Goal: Task Accomplishment & Management: Complete application form

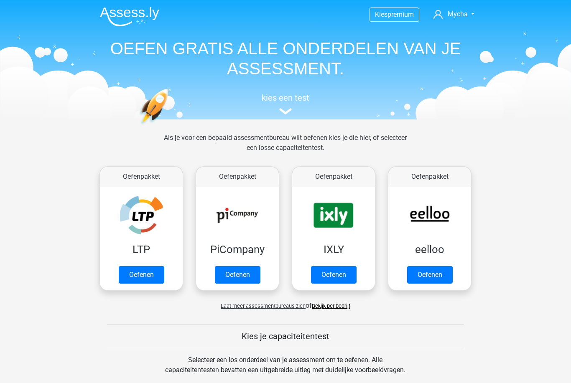
click at [229, 280] on link "Oefenen" at bounding box center [238, 275] width 46 height 18
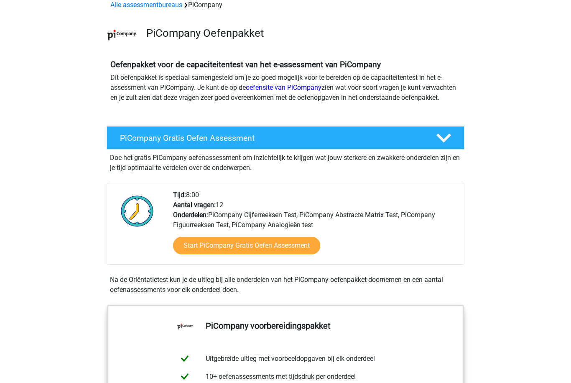
scroll to position [61, 0]
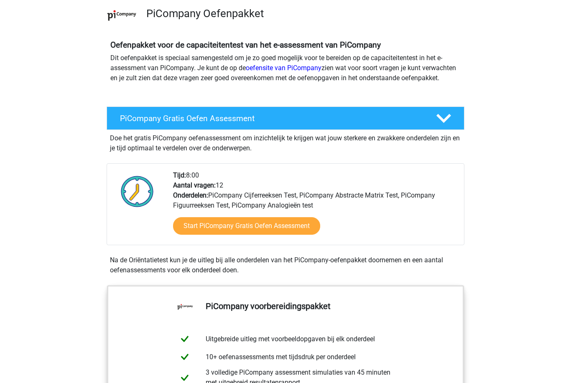
click at [206, 235] on link "Start PiCompany Gratis Oefen Assessment" at bounding box center [246, 226] width 147 height 18
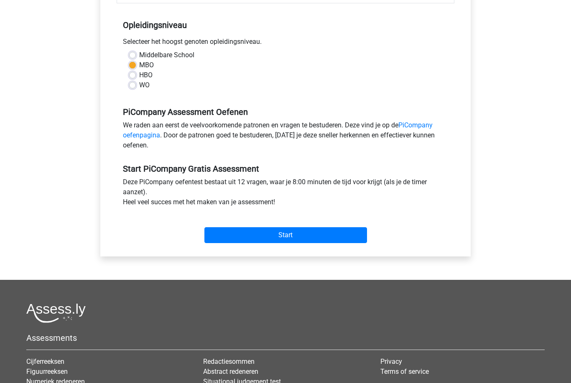
scroll to position [176, 0]
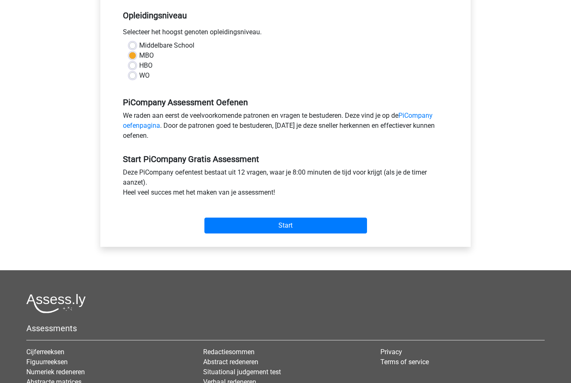
click at [308, 234] on input "Start" at bounding box center [285, 226] width 163 height 16
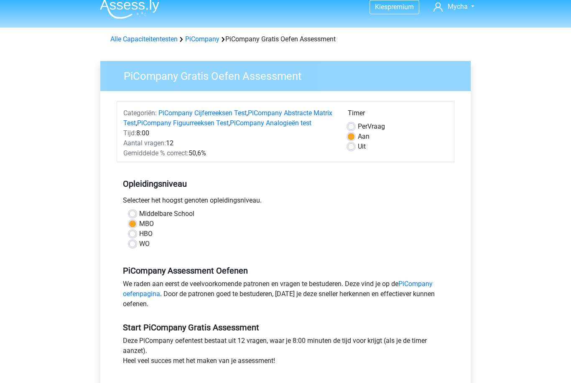
scroll to position [0, 0]
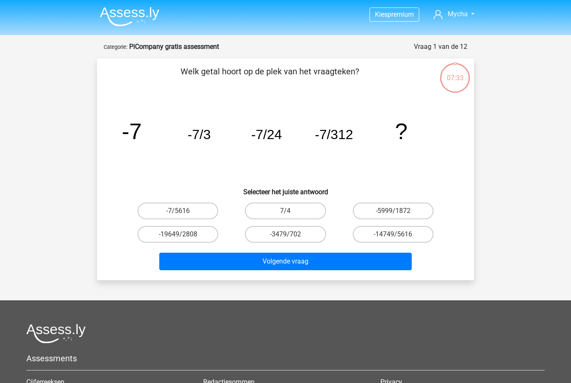
click at [208, 212] on label "-7/5616" at bounding box center [178, 211] width 81 height 17
click at [183, 212] on input "-7/5616" at bounding box center [180, 213] width 5 height 5
radio input "true"
click at [317, 263] on button "Volgende vraag" at bounding box center [285, 262] width 253 height 18
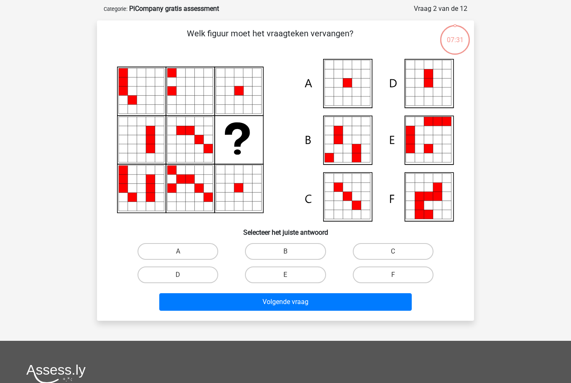
scroll to position [42, 0]
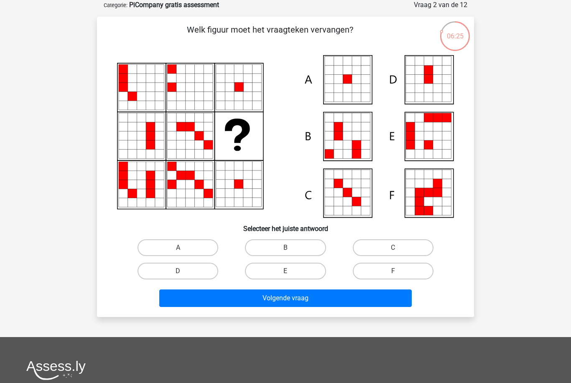
click at [329, 76] on icon at bounding box center [329, 79] width 9 height 9
click at [198, 247] on label "A" at bounding box center [178, 247] width 81 height 17
click at [183, 248] on input "A" at bounding box center [180, 250] width 5 height 5
radio input "true"
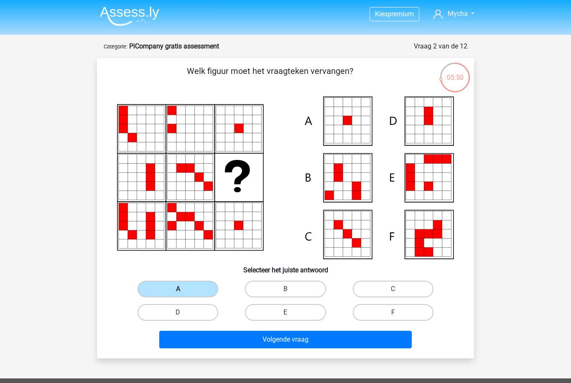
scroll to position [0, 0]
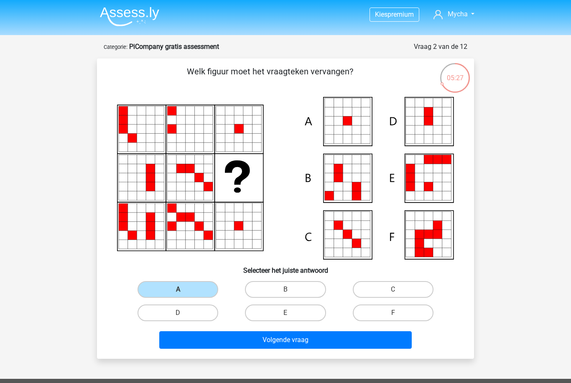
click at [303, 341] on button "Volgende vraag" at bounding box center [285, 340] width 253 height 18
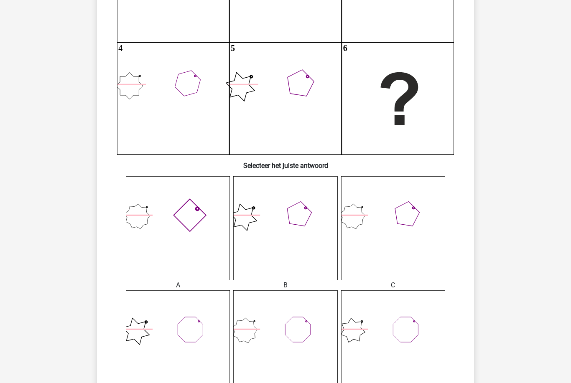
scroll to position [167, 0]
click at [201, 241] on icon at bounding box center [178, 228] width 104 height 104
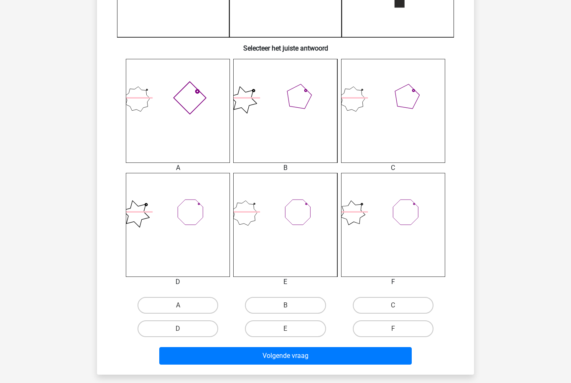
scroll to position [284, 0]
click at [195, 305] on label "A" at bounding box center [178, 305] width 81 height 17
click at [183, 306] on input "A" at bounding box center [180, 308] width 5 height 5
radio input "true"
click at [358, 362] on button "Volgende vraag" at bounding box center [285, 356] width 253 height 18
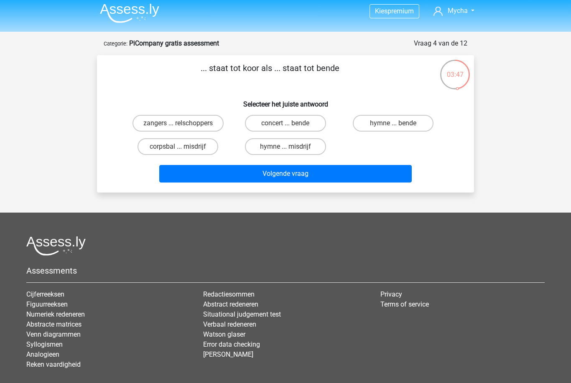
scroll to position [0, 0]
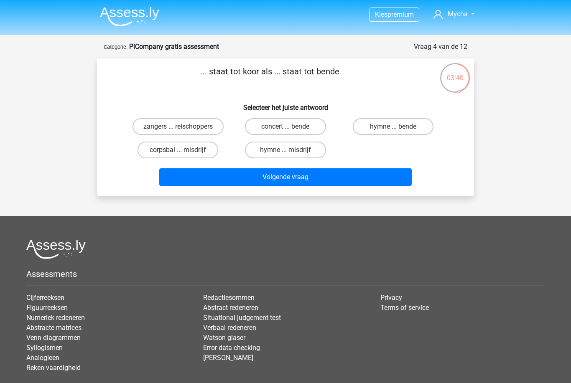
click at [206, 126] on label "zangers ... relschoppers" at bounding box center [177, 126] width 91 height 17
click at [183, 127] on input "zangers ... relschoppers" at bounding box center [180, 129] width 5 height 5
radio input "true"
click at [264, 177] on button "Volgende vraag" at bounding box center [285, 177] width 253 height 18
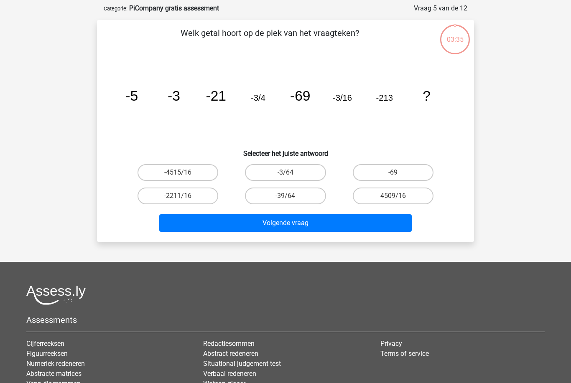
scroll to position [42, 0]
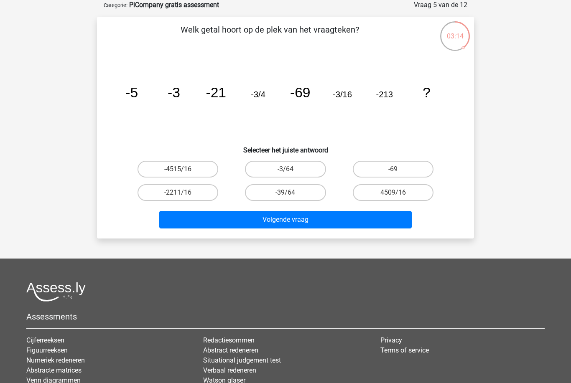
click at [311, 169] on label "-3/64" at bounding box center [285, 169] width 81 height 17
click at [291, 169] on input "-3/64" at bounding box center [287, 171] width 5 height 5
radio input "true"
click at [412, 257] on div "Kies premium Mycha m.mourits@hozo.nl" at bounding box center [285, 218] width 571 height 521
click at [320, 222] on button "Volgende vraag" at bounding box center [285, 220] width 253 height 18
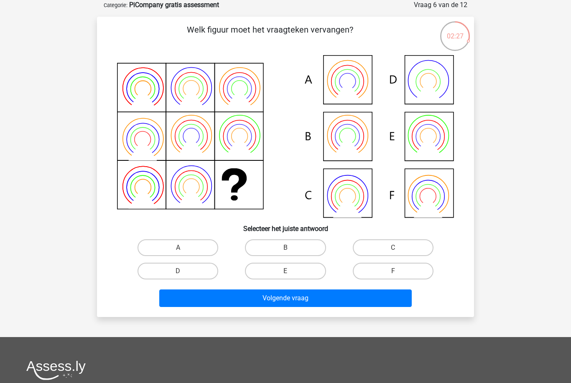
click at [330, 134] on icon at bounding box center [285, 136] width 337 height 163
click at [305, 247] on label "B" at bounding box center [285, 247] width 81 height 17
click at [291, 248] on input "B" at bounding box center [287, 250] width 5 height 5
radio input "true"
click at [283, 297] on button "Volgende vraag" at bounding box center [285, 299] width 253 height 18
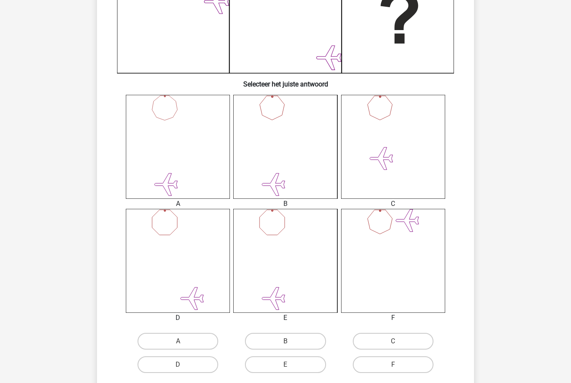
scroll to position [249, 0]
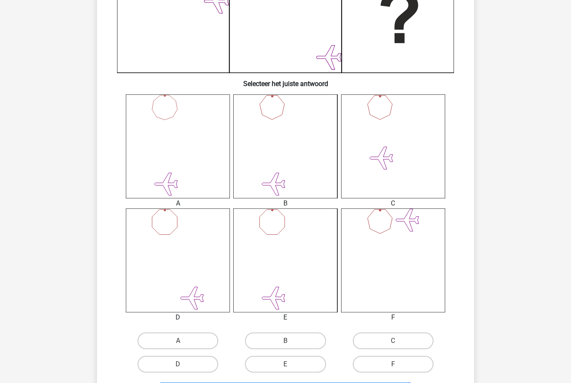
click at [296, 344] on label "B" at bounding box center [285, 341] width 81 height 17
click at [291, 344] on input "B" at bounding box center [287, 343] width 5 height 5
radio input "true"
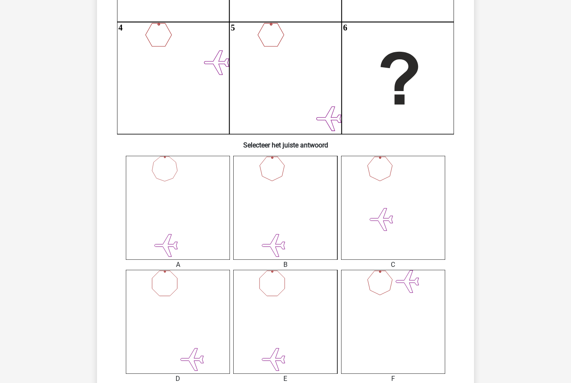
scroll to position [189, 0]
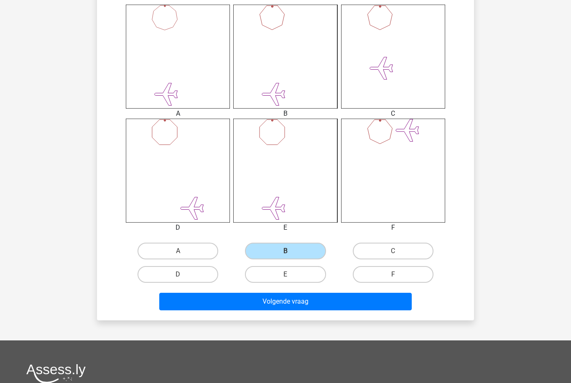
click at [364, 302] on button "Volgende vraag" at bounding box center [285, 302] width 253 height 18
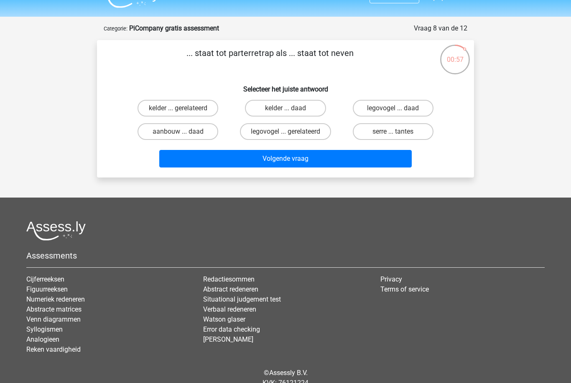
scroll to position [18, 0]
click at [420, 133] on label "serre ... tantes" at bounding box center [393, 131] width 81 height 17
click at [398, 133] on input "serre ... tantes" at bounding box center [395, 134] width 5 height 5
radio input "true"
click at [389, 164] on button "Volgende vraag" at bounding box center [285, 159] width 253 height 18
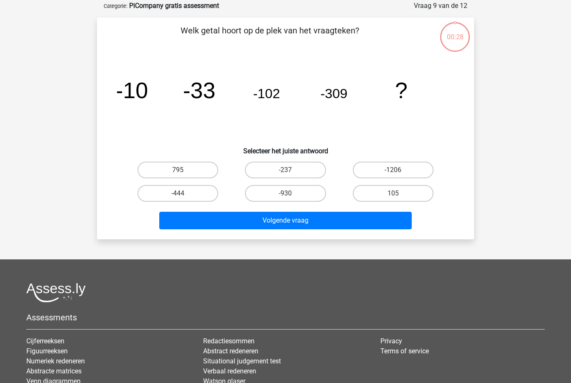
scroll to position [42, 0]
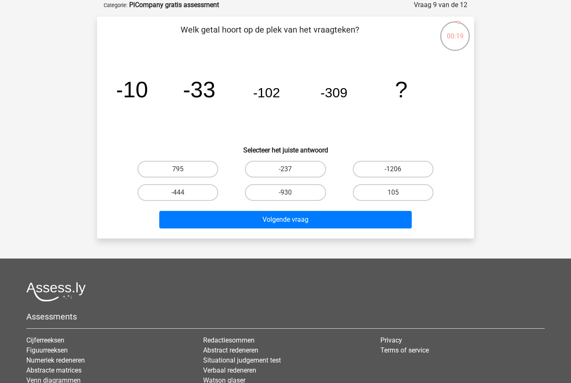
click at [190, 190] on label "-444" at bounding box center [178, 192] width 81 height 17
click at [183, 193] on input "-444" at bounding box center [180, 195] width 5 height 5
radio input "true"
click at [349, 219] on button "Volgende vraag" at bounding box center [285, 220] width 253 height 18
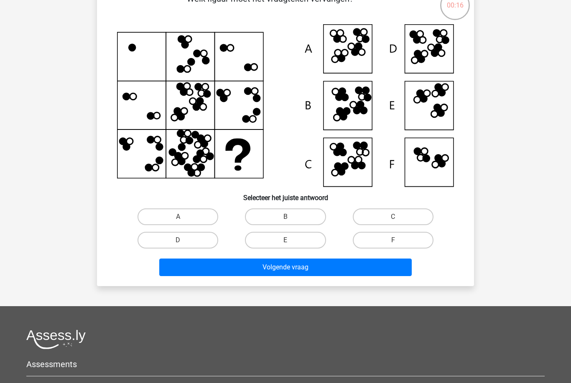
scroll to position [33, 0]
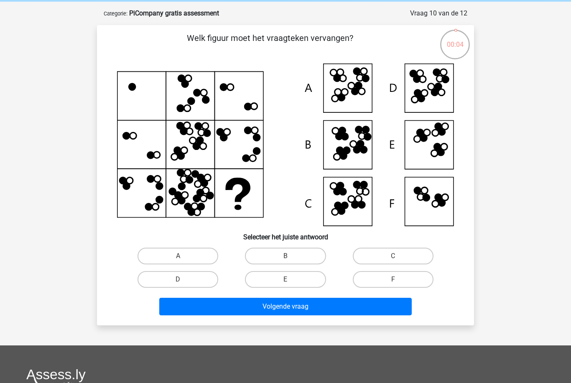
click at [188, 280] on label "D" at bounding box center [178, 279] width 81 height 17
click at [183, 280] on input "D" at bounding box center [180, 282] width 5 height 5
radio input "true"
click at [217, 307] on button "Volgende vraag" at bounding box center [285, 307] width 253 height 18
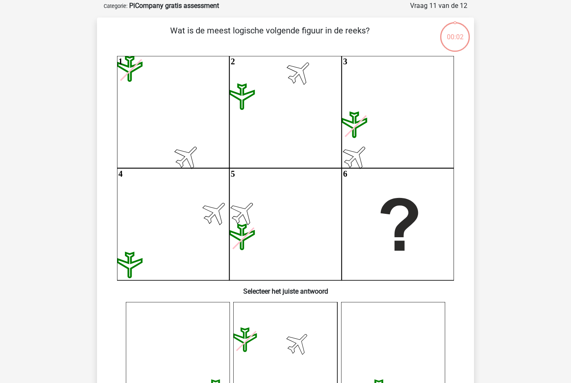
scroll to position [42, 0]
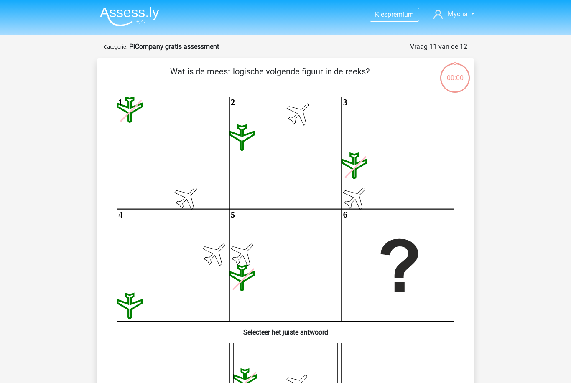
scroll to position [69, 0]
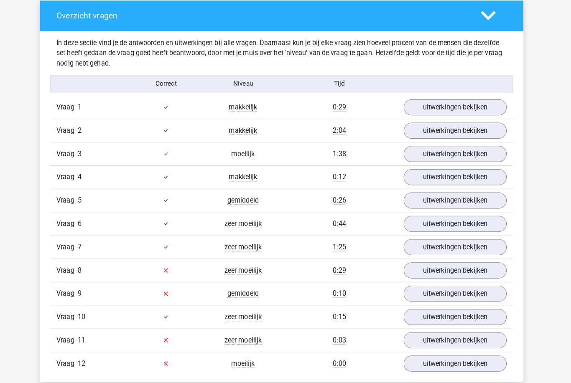
scroll to position [895, 0]
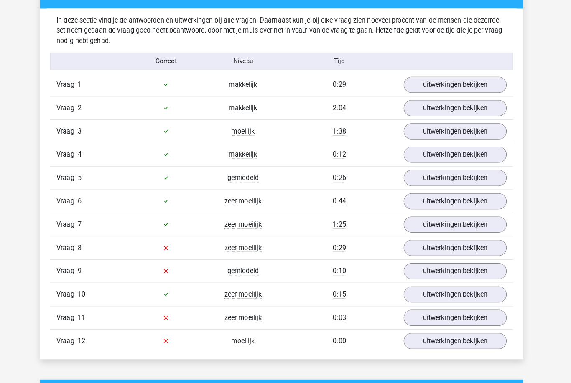
click at [467, 240] on link "uitwerkingen bekijken" at bounding box center [457, 245] width 102 height 16
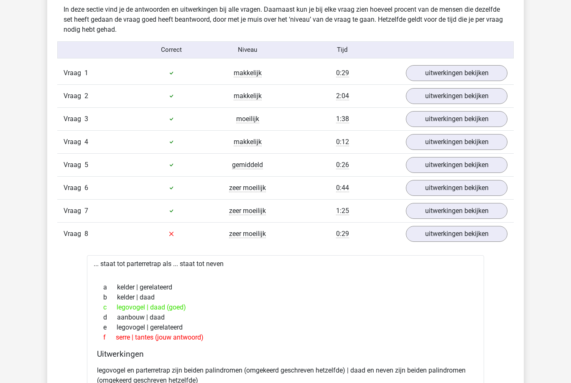
scroll to position [905, 0]
click at [444, 140] on link "uitwerkingen bekijken" at bounding box center [457, 142] width 102 height 16
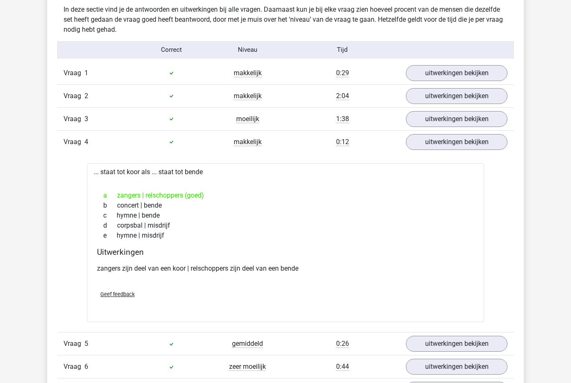
click at [421, 127] on link "uitwerkingen bekijken" at bounding box center [457, 119] width 102 height 16
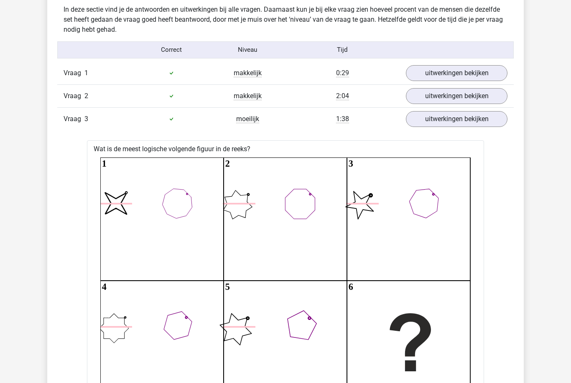
click at [418, 117] on link "uitwerkingen bekijken" at bounding box center [457, 119] width 102 height 16
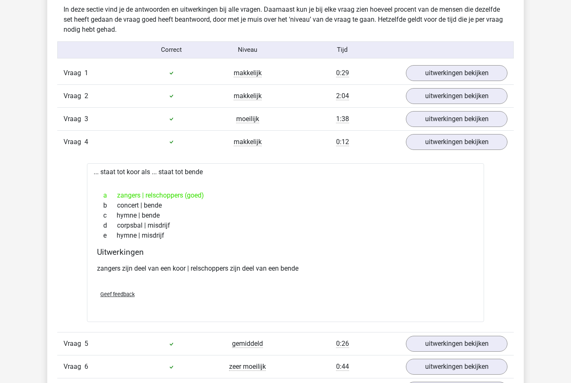
click at [447, 138] on link "uitwerkingen bekijken" at bounding box center [457, 142] width 102 height 16
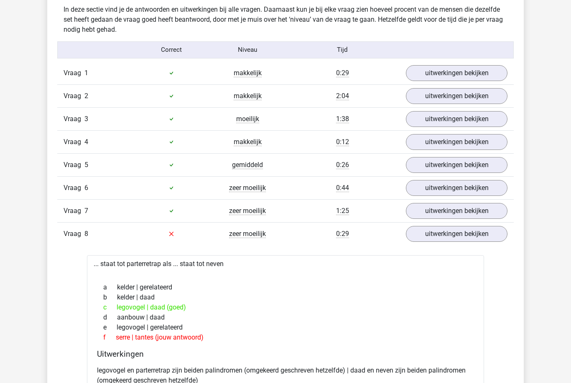
click at [444, 168] on link "uitwerkingen bekijken" at bounding box center [457, 165] width 102 height 16
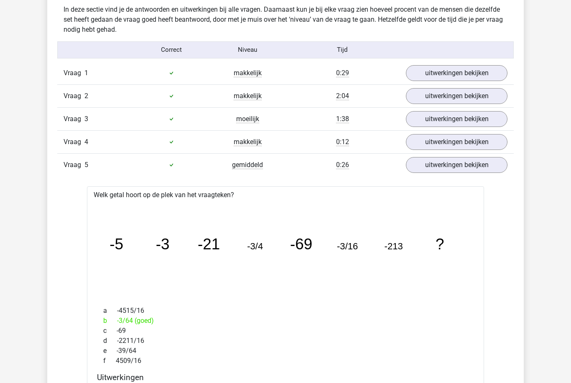
click at [438, 166] on link "uitwerkingen bekijken" at bounding box center [457, 165] width 102 height 16
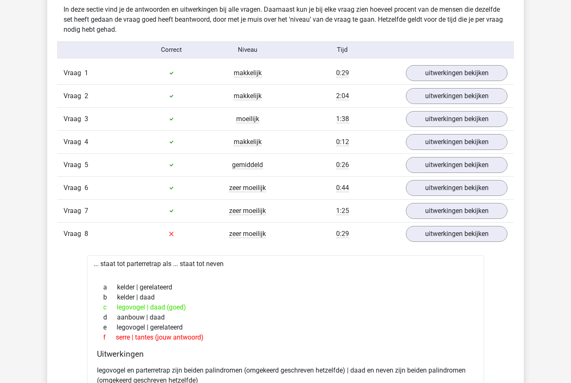
click at [433, 139] on link "uitwerkingen bekijken" at bounding box center [457, 142] width 102 height 16
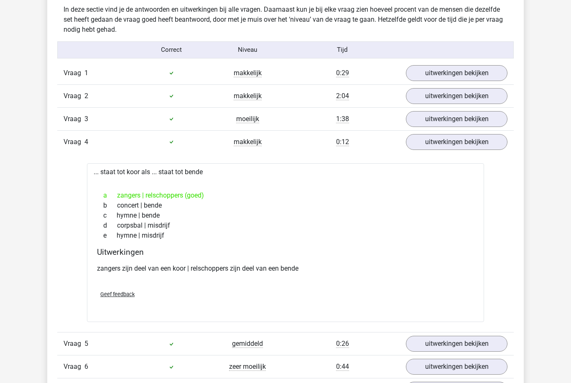
click at [431, 140] on link "uitwerkingen bekijken" at bounding box center [457, 142] width 102 height 16
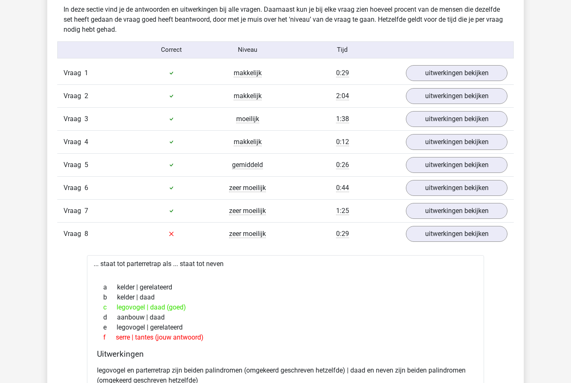
click at [423, 212] on link "uitwerkingen bekijken" at bounding box center [457, 211] width 102 height 16
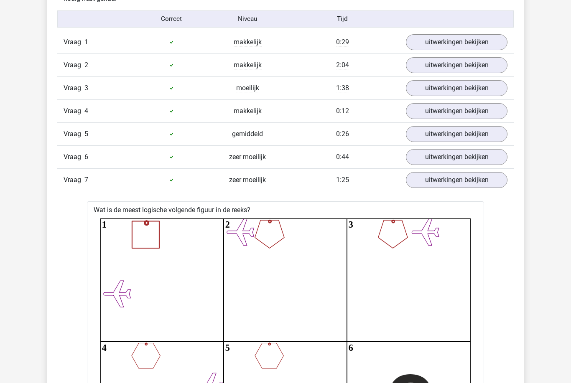
scroll to position [937, 0]
click at [410, 184] on link "uitwerkingen bekijken" at bounding box center [457, 180] width 102 height 16
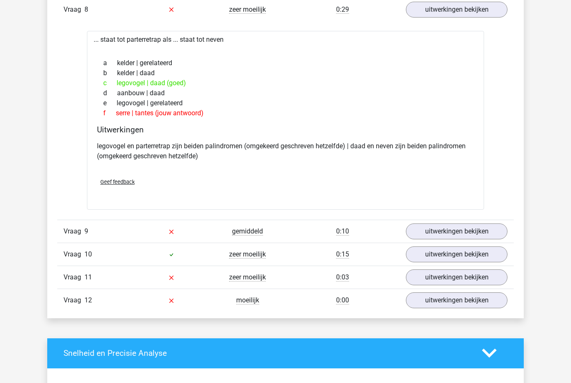
scroll to position [1130, 0]
click at [424, 251] on link "uitwerkingen bekijken" at bounding box center [457, 255] width 102 height 16
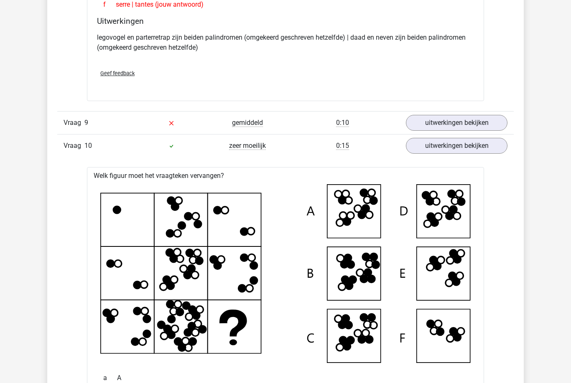
scroll to position [1261, 0]
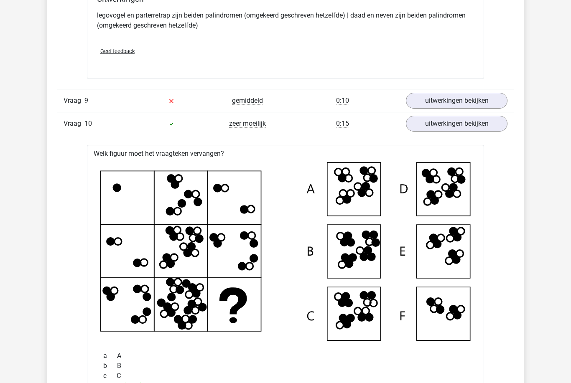
click at [436, 131] on link "uitwerkingen bekijken" at bounding box center [457, 124] width 102 height 16
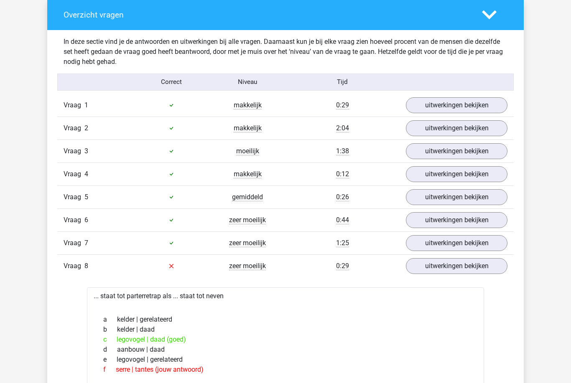
scroll to position [866, 0]
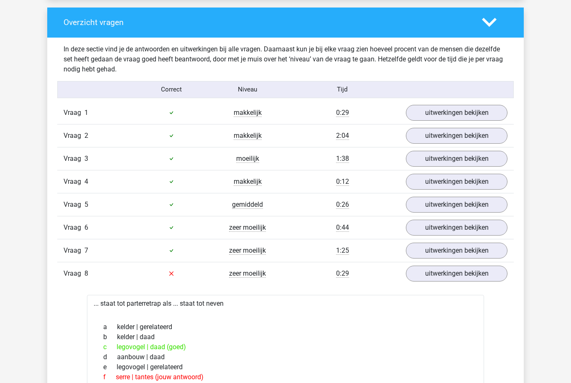
click at [429, 270] on link "uitwerkingen bekijken" at bounding box center [457, 274] width 102 height 16
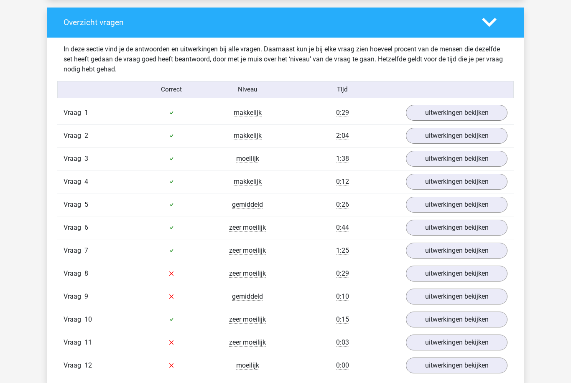
click at [414, 227] on link "uitwerkingen bekijken" at bounding box center [457, 228] width 102 height 16
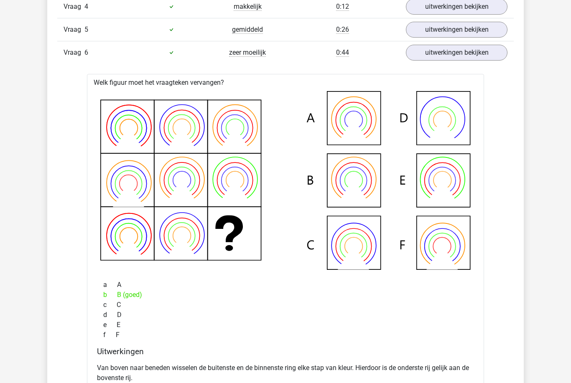
scroll to position [1072, 0]
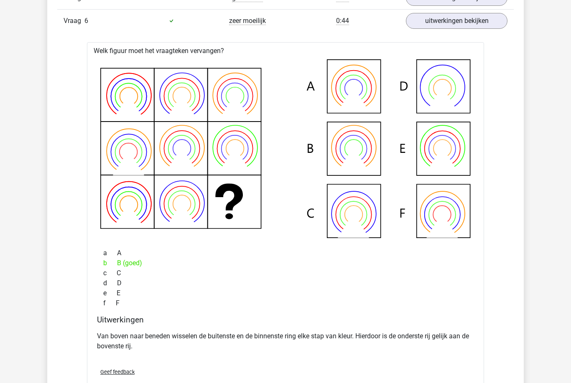
click at [459, 19] on link "uitwerkingen bekijken" at bounding box center [457, 21] width 102 height 16
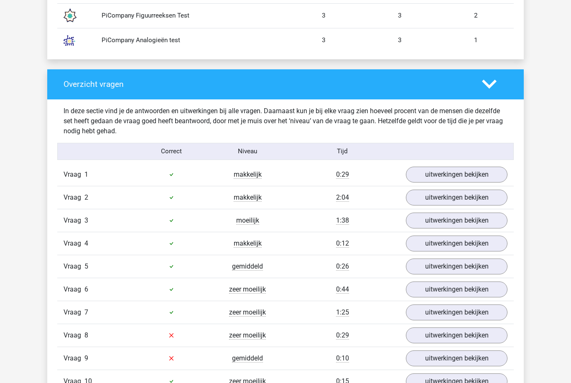
scroll to position [804, 0]
click at [479, 178] on link "uitwerkingen bekijken" at bounding box center [457, 175] width 102 height 16
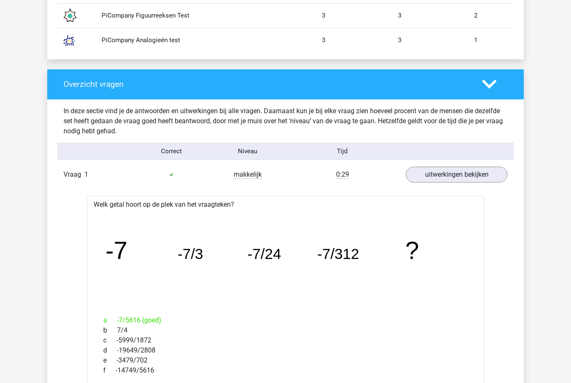
click at [466, 180] on link "uitwerkingen bekijken" at bounding box center [457, 175] width 102 height 16
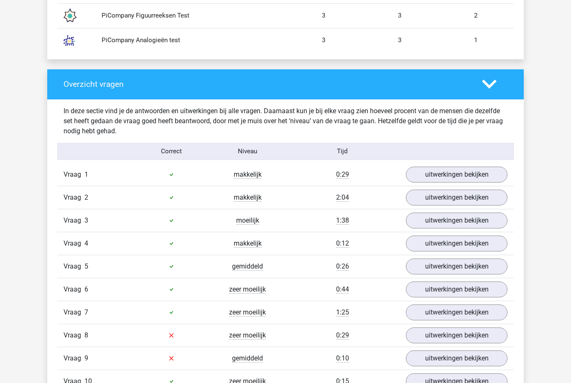
click at [475, 198] on link "uitwerkingen bekijken" at bounding box center [457, 198] width 102 height 16
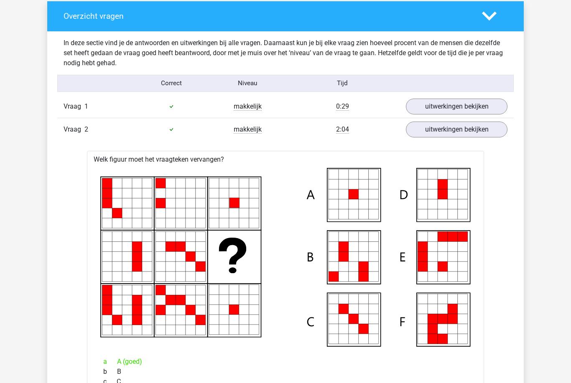
click at [482, 127] on link "uitwerkingen bekijken" at bounding box center [457, 130] width 102 height 16
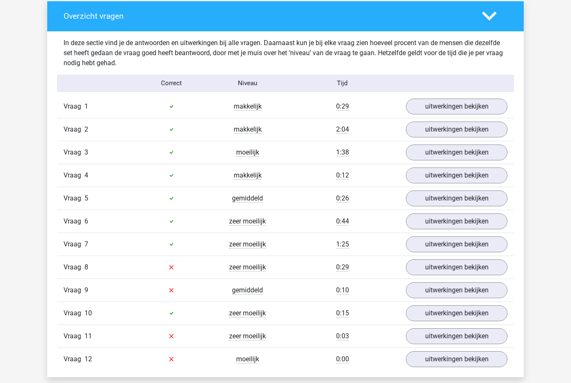
click at [481, 135] on link "uitwerkingen bekijken" at bounding box center [457, 130] width 102 height 16
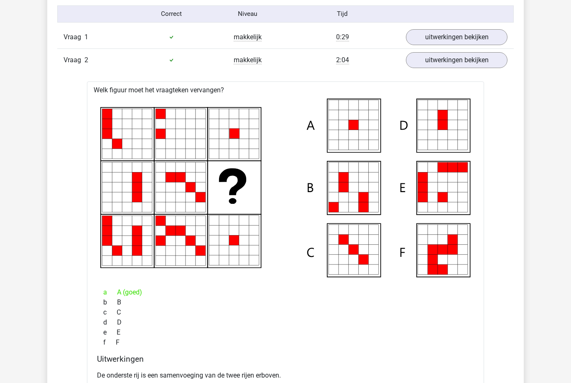
scroll to position [941, 0]
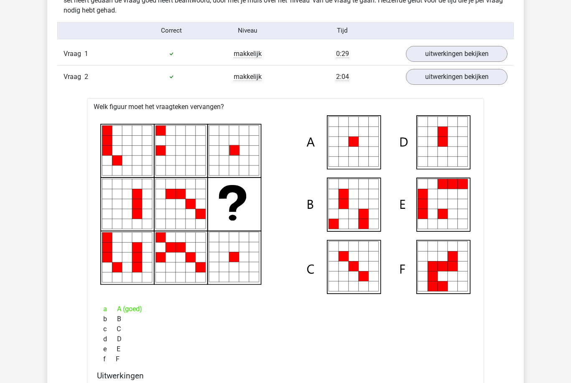
click at [485, 75] on link "uitwerkingen bekijken" at bounding box center [457, 77] width 102 height 16
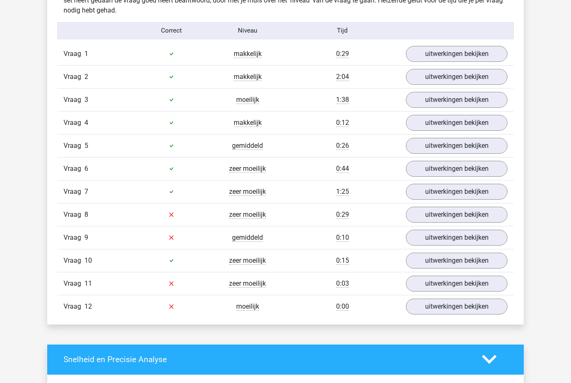
click at [484, 102] on link "uitwerkingen bekijken" at bounding box center [457, 100] width 102 height 16
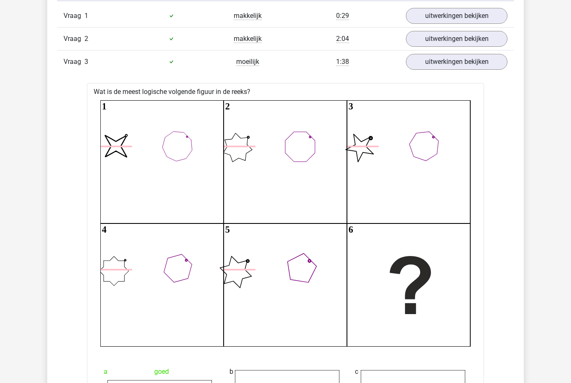
scroll to position [961, 0]
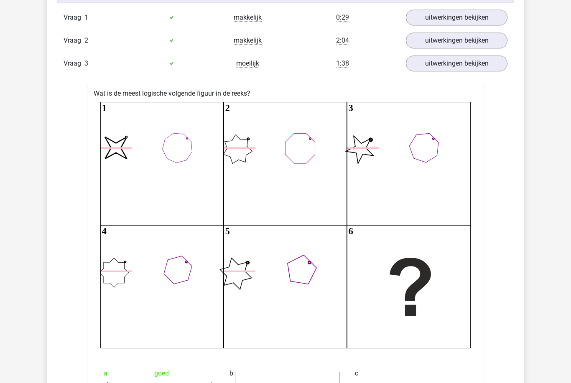
click at [483, 64] on link "uitwerkingen bekijken" at bounding box center [457, 64] width 102 height 16
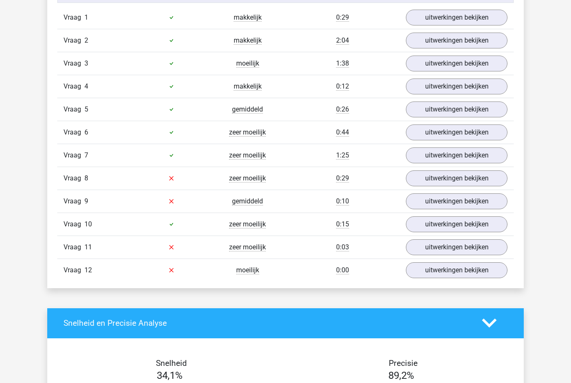
click at [472, 86] on link "uitwerkingen bekijken" at bounding box center [457, 87] width 102 height 16
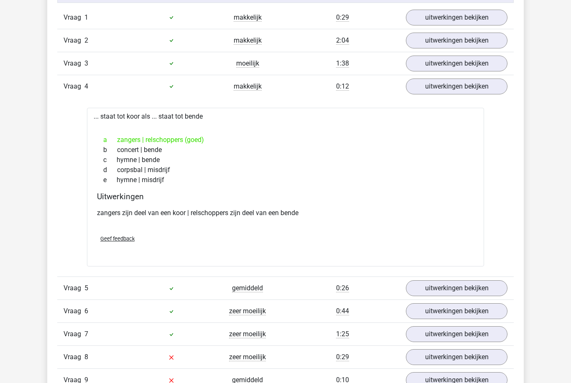
click at [479, 87] on link "uitwerkingen bekijken" at bounding box center [457, 87] width 102 height 16
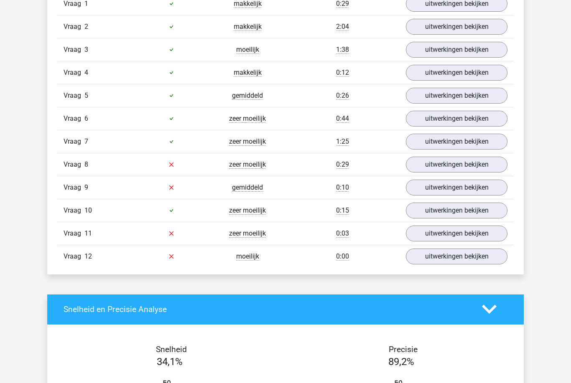
click at [476, 252] on link "uitwerkingen bekijken" at bounding box center [457, 257] width 102 height 16
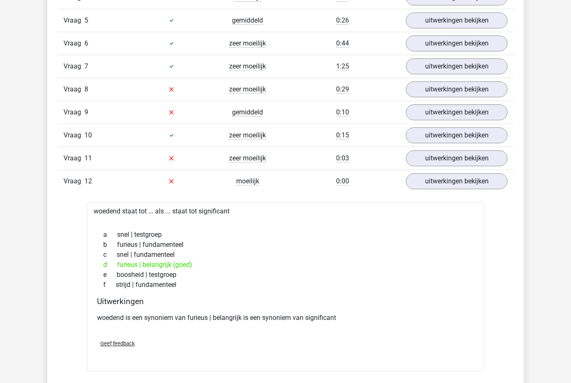
scroll to position [1050, 0]
click at [479, 174] on link "uitwerkingen bekijken" at bounding box center [457, 181] width 102 height 16
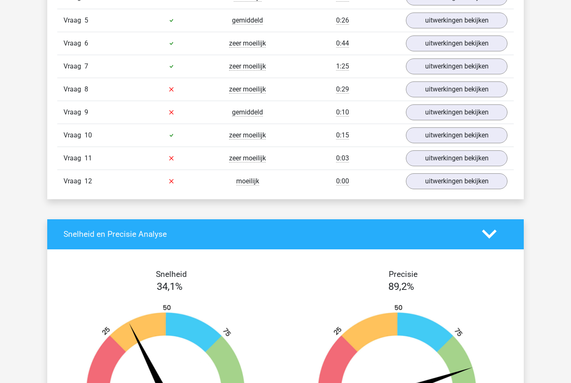
click at [485, 153] on link "uitwerkingen bekijken" at bounding box center [457, 158] width 102 height 16
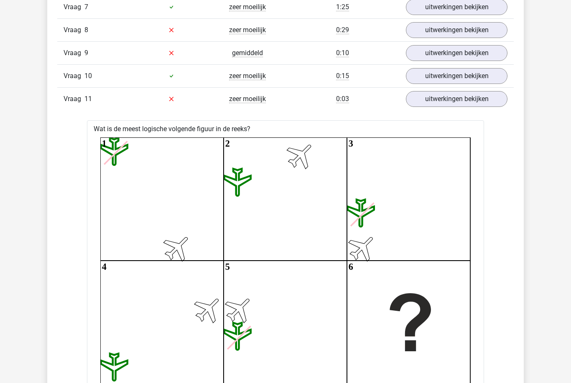
click at [479, 95] on link "uitwerkingen bekijken" at bounding box center [457, 99] width 102 height 16
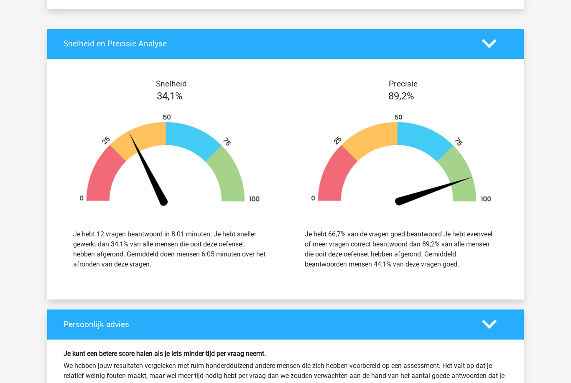
scroll to position [1241, 0]
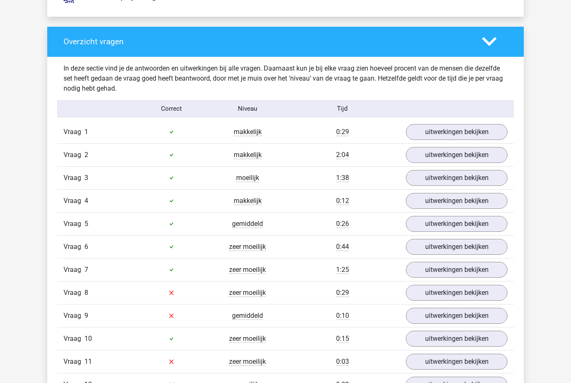
click at [485, 203] on link "uitwerkingen bekijken" at bounding box center [457, 202] width 102 height 16
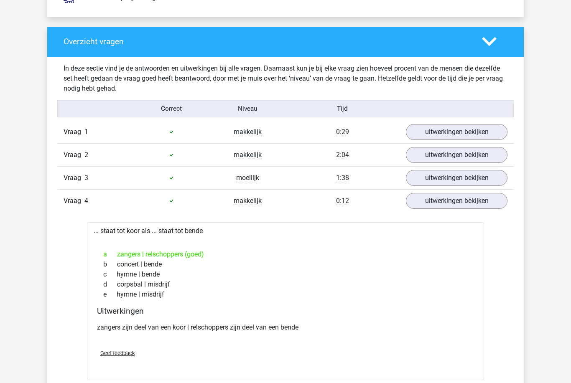
scroll to position [846, 0]
click at [482, 201] on link "uitwerkingen bekijken" at bounding box center [457, 201] width 102 height 16
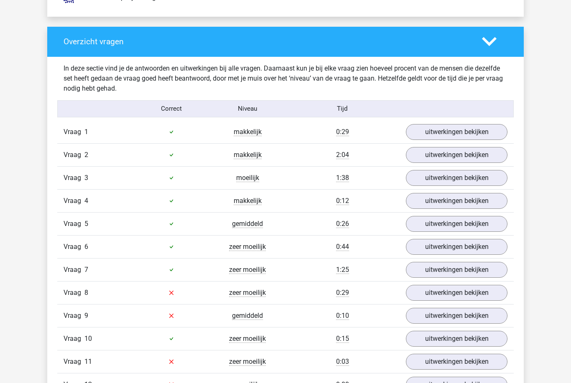
click at [465, 239] on link "uitwerkingen bekijken" at bounding box center [457, 247] width 102 height 16
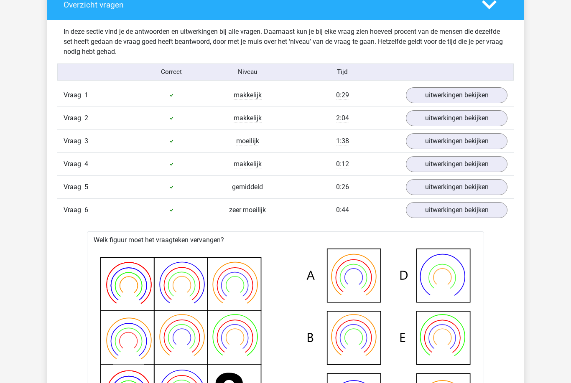
scroll to position [882, 0]
click at [490, 96] on link "uitwerkingen bekijken" at bounding box center [457, 96] width 102 height 16
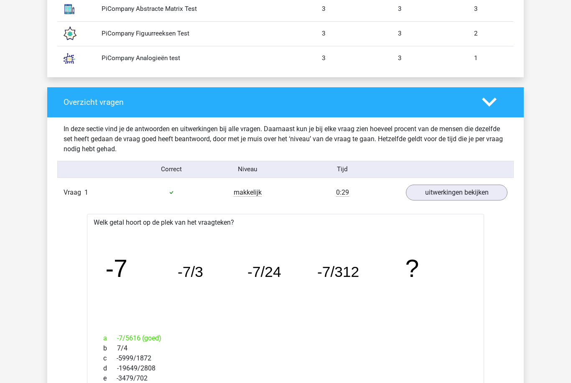
scroll to position [785, 0]
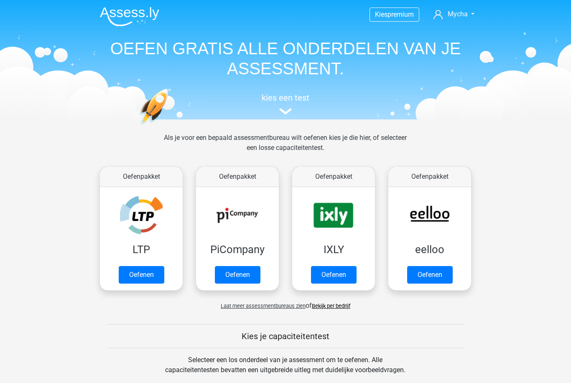
scroll to position [123, 0]
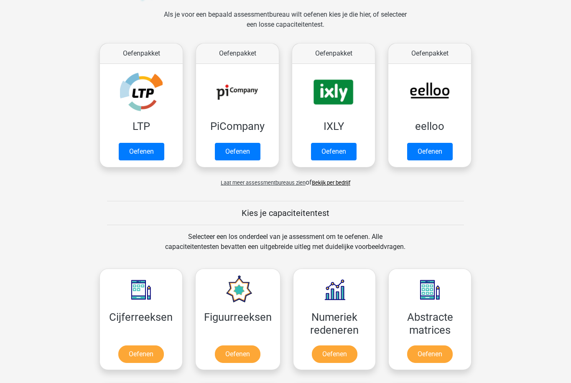
click at [438, 149] on link "Oefenen" at bounding box center [430, 152] width 46 height 18
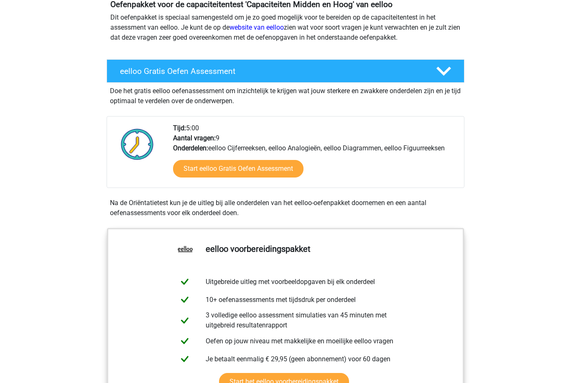
scroll to position [103, 0]
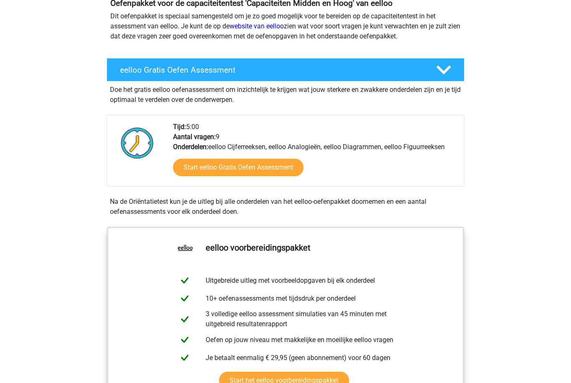
click at [460, 135] on div "Tijd: 5:00 Aantal vragen: 9 Onderdelen: eelloo Cijferreeksen, eelloo Analogieën…" at bounding box center [315, 154] width 297 height 64
click at [192, 168] on link "Start eelloo Gratis Oefen Assessment" at bounding box center [238, 168] width 130 height 18
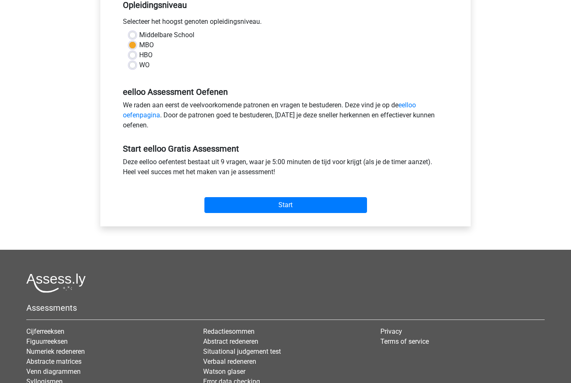
scroll to position [197, 0]
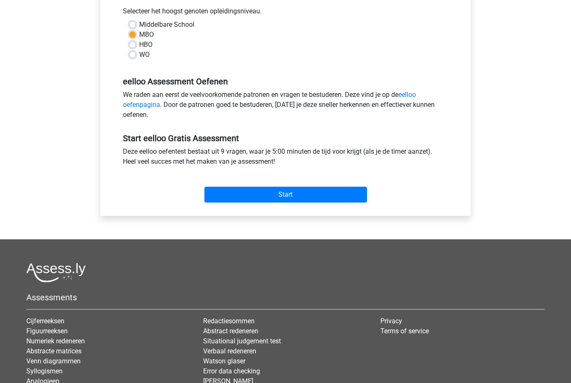
click at [316, 195] on input "Start" at bounding box center [285, 195] width 163 height 16
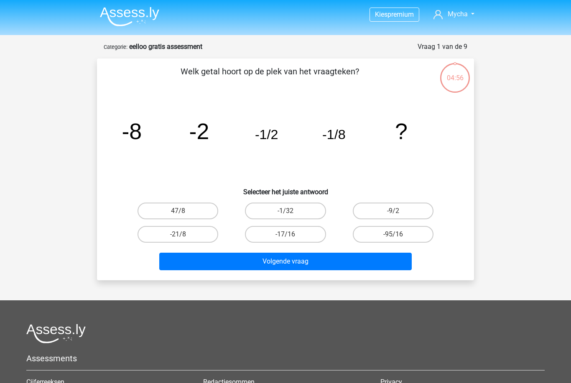
click at [305, 214] on label "-1/32" at bounding box center [285, 211] width 81 height 17
click at [291, 214] on input "-1/32" at bounding box center [287, 213] width 5 height 5
radio input "true"
click at [336, 270] on button "Volgende vraag" at bounding box center [285, 262] width 253 height 18
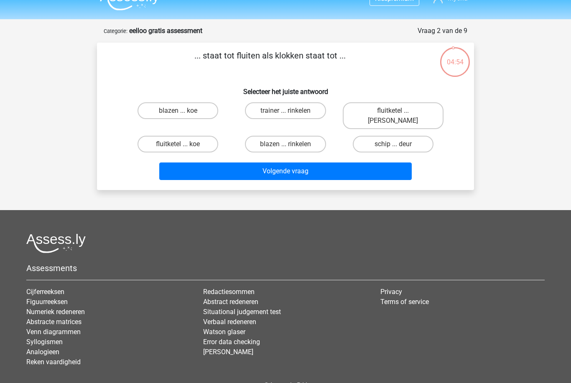
scroll to position [15, 0]
click at [415, 108] on label "fluitketel ... [PERSON_NAME]" at bounding box center [393, 116] width 101 height 27
click at [398, 111] on input "fluitketel ... [PERSON_NAME]" at bounding box center [395, 113] width 5 height 5
radio input "true"
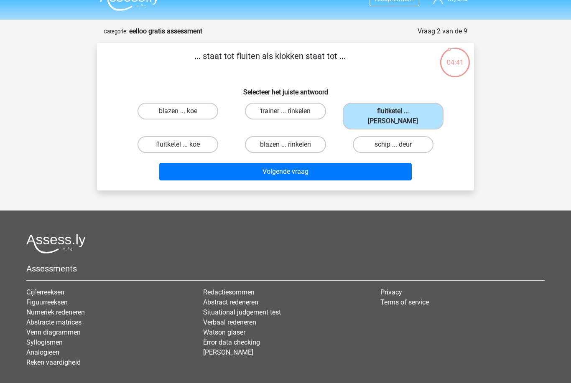
click at [390, 167] on button "Volgende vraag" at bounding box center [285, 172] width 253 height 18
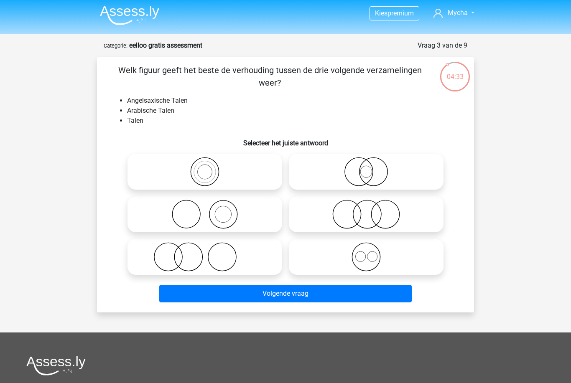
scroll to position [1, 0]
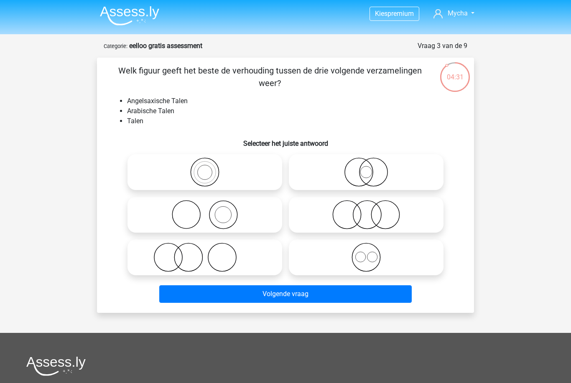
click at [382, 254] on icon at bounding box center [366, 257] width 148 height 29
click at [372, 253] on input "radio" at bounding box center [368, 250] width 5 height 5
radio input "true"
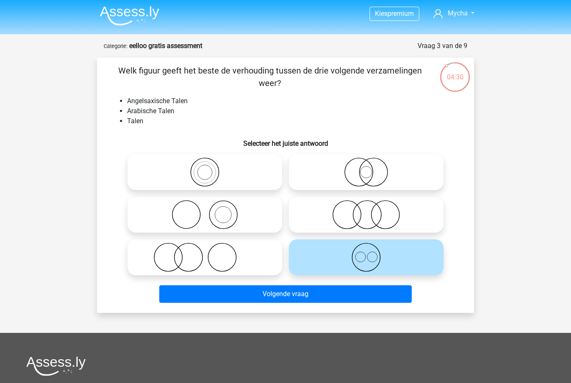
click at [386, 291] on button "Volgende vraag" at bounding box center [285, 294] width 253 height 18
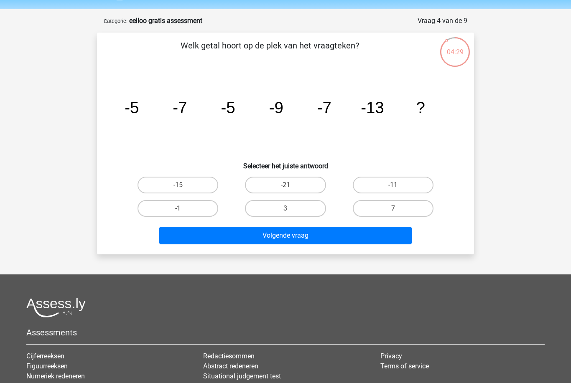
scroll to position [25, 0]
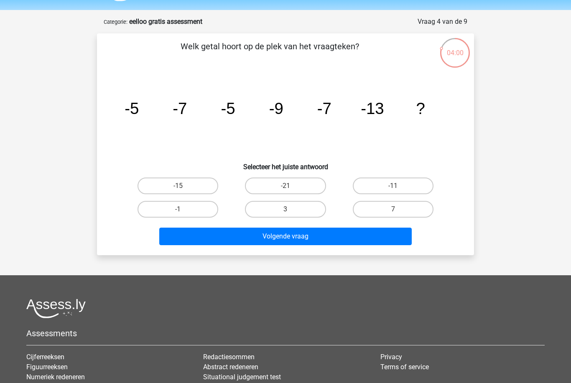
click at [399, 180] on label "-11" at bounding box center [393, 186] width 81 height 17
click at [398, 186] on input "-11" at bounding box center [395, 188] width 5 height 5
radio input "true"
click at [380, 241] on button "Volgende vraag" at bounding box center [285, 237] width 253 height 18
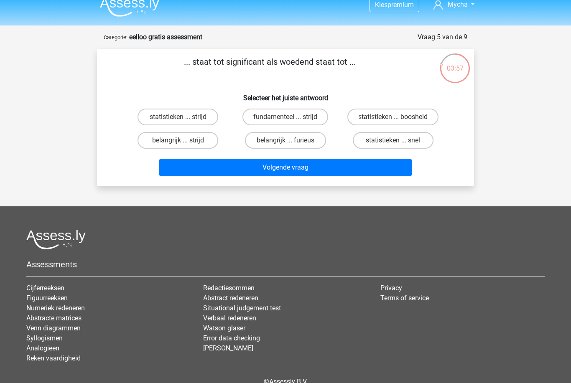
scroll to position [10, 0]
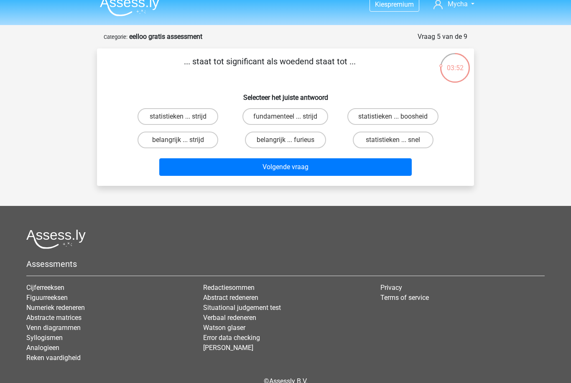
click at [314, 140] on label "belangrijk ... furieus" at bounding box center [285, 140] width 81 height 17
click at [291, 140] on input "belangrijk ... furieus" at bounding box center [287, 142] width 5 height 5
radio input "true"
click at [347, 163] on button "Volgende vraag" at bounding box center [285, 167] width 253 height 18
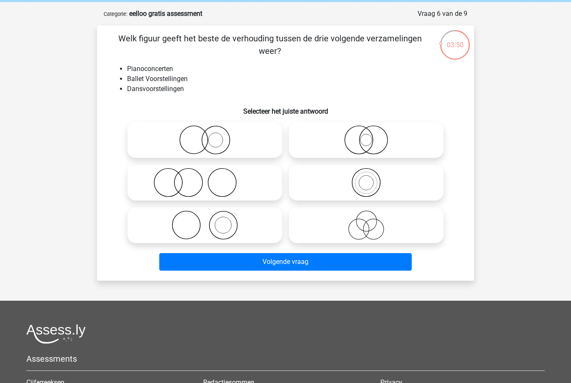
scroll to position [32, 0]
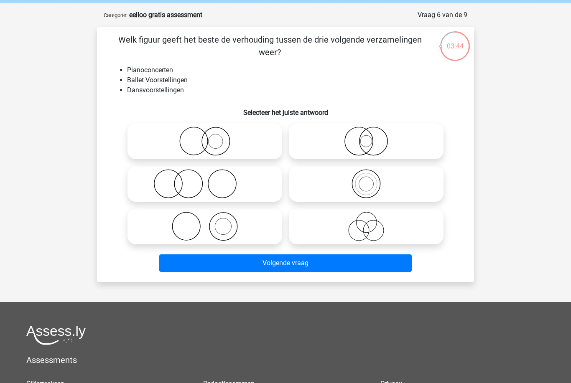
click at [199, 225] on icon at bounding box center [205, 226] width 148 height 29
click at [205, 222] on input "radio" at bounding box center [207, 219] width 5 height 5
radio input "true"
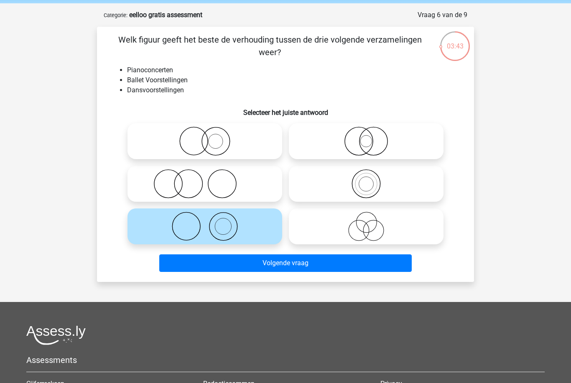
click at [192, 264] on button "Volgende vraag" at bounding box center [285, 264] width 253 height 18
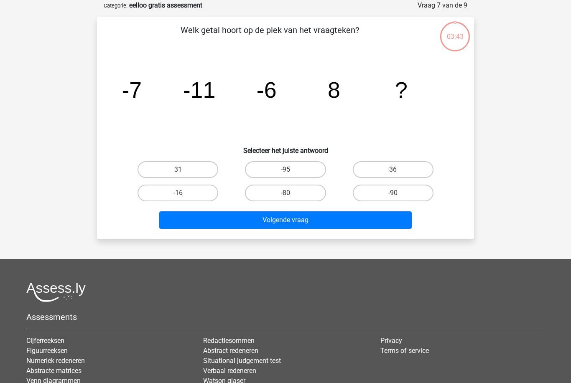
scroll to position [42, 0]
click at [156, 194] on label "-16" at bounding box center [178, 192] width 81 height 17
click at [178, 194] on input "-16" at bounding box center [180, 195] width 5 height 5
radio input "true"
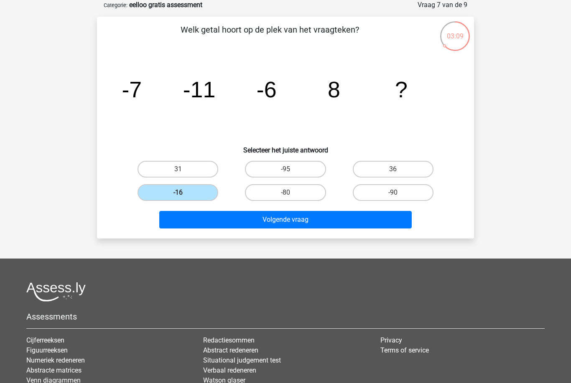
click at [176, 221] on button "Volgende vraag" at bounding box center [285, 220] width 253 height 18
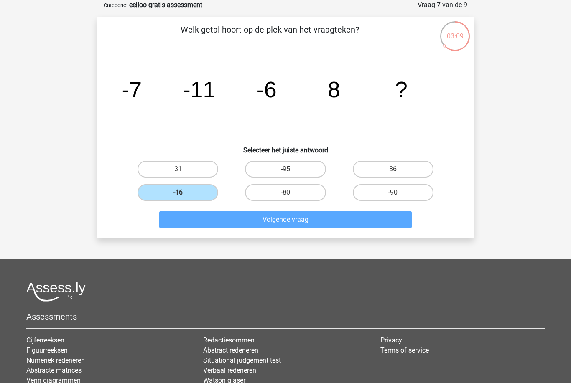
scroll to position [27, 0]
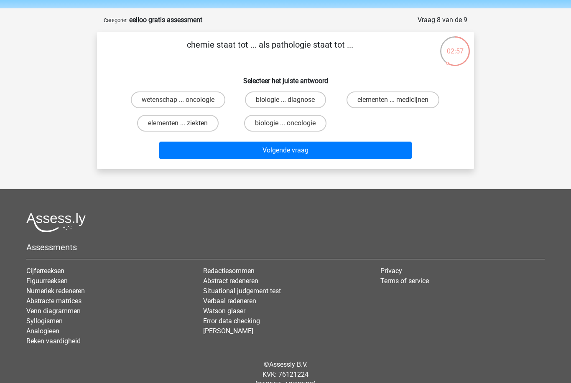
click at [311, 98] on label "biologie ... diagnose" at bounding box center [285, 100] width 81 height 17
click at [291, 100] on input "biologie ... diagnose" at bounding box center [287, 102] width 5 height 5
radio input "true"
click at [350, 152] on button "Volgende vraag" at bounding box center [285, 151] width 253 height 18
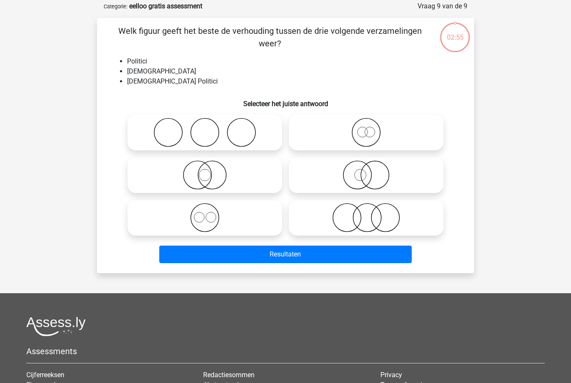
scroll to position [42, 0]
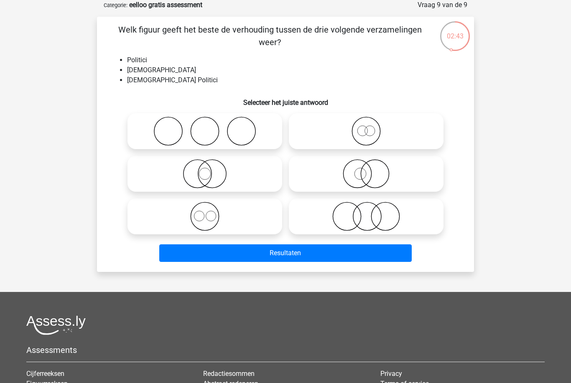
click at [196, 221] on icon at bounding box center [205, 216] width 148 height 29
click at [205, 212] on input "radio" at bounding box center [207, 209] width 5 height 5
radio input "true"
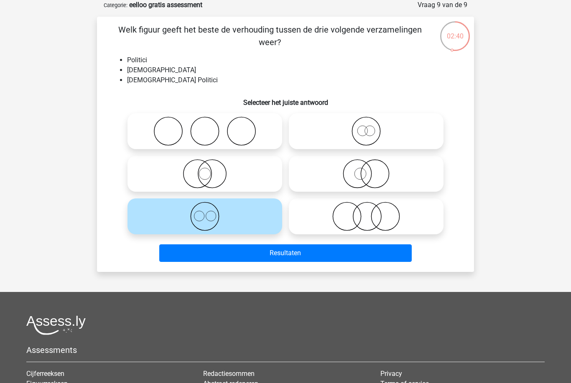
click at [399, 129] on icon at bounding box center [366, 131] width 148 height 29
click at [372, 127] on input "radio" at bounding box center [368, 124] width 5 height 5
radio input "true"
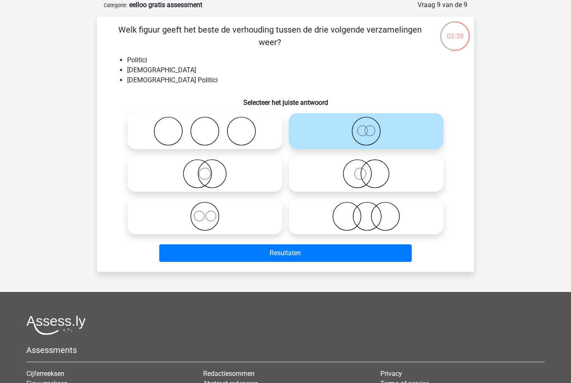
click at [318, 252] on button "Resultaten" at bounding box center [285, 254] width 253 height 18
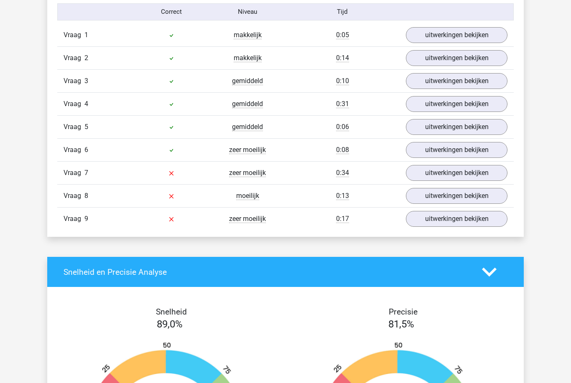
scroll to position [912, 0]
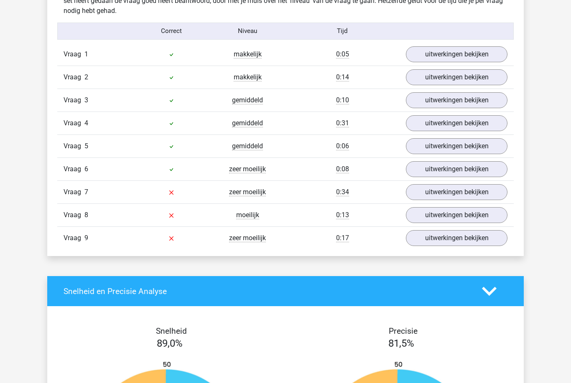
click at [472, 191] on link "uitwerkingen bekijken" at bounding box center [457, 193] width 102 height 16
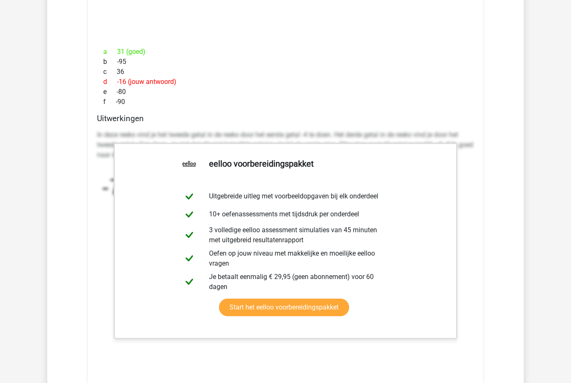
scroll to position [1209, 0]
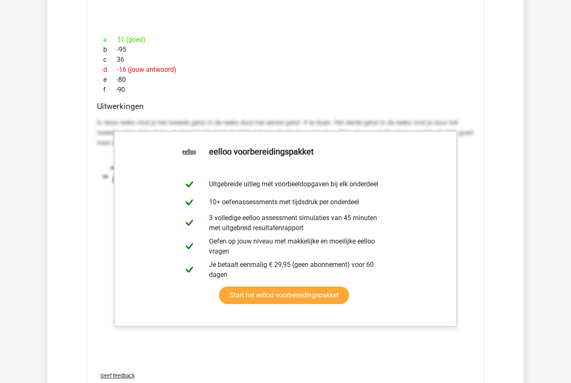
click at [485, 99] on div "Vraag 1 makkelijk 0:05 uitwerkingen bekijken Welk getal hoort op de plek van he…" at bounding box center [286, 103] width 444 height 716
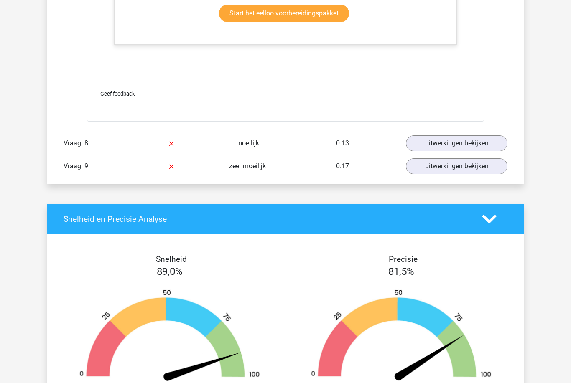
click at [460, 144] on link "uitwerkingen bekijken" at bounding box center [457, 143] width 102 height 16
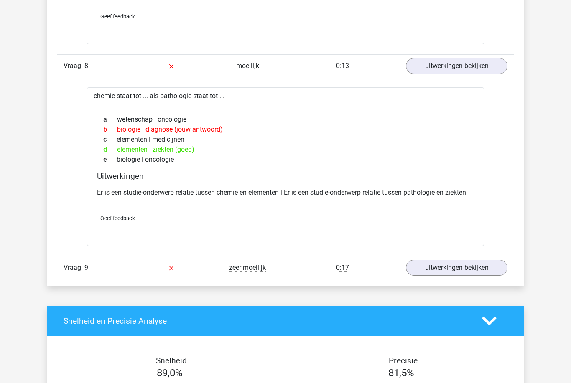
scroll to position [1568, 0]
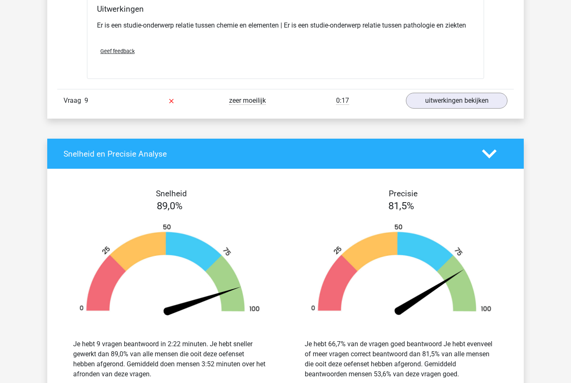
click at [475, 97] on link "uitwerkingen bekijken" at bounding box center [457, 101] width 102 height 16
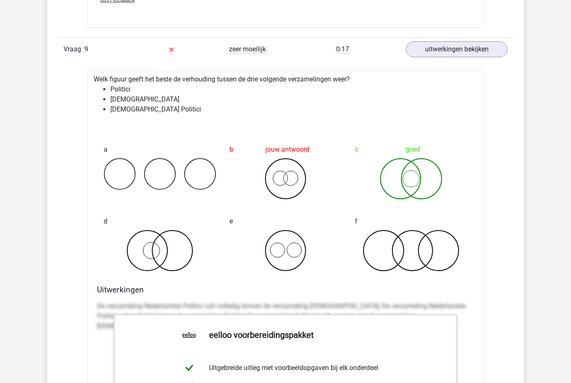
scroll to position [1787, 0]
